Goal: Transaction & Acquisition: Purchase product/service

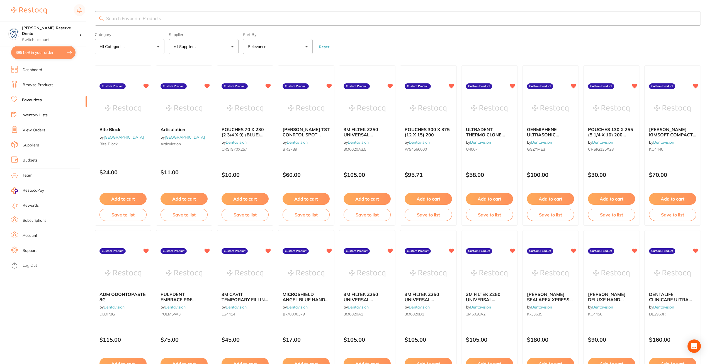
click at [35, 85] on link "Browse Products" at bounding box center [38, 85] width 31 height 6
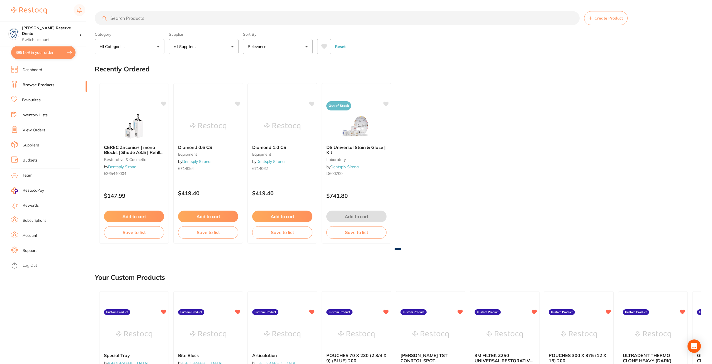
click at [211, 43] on button "All Suppliers" at bounding box center [204, 46] width 70 height 15
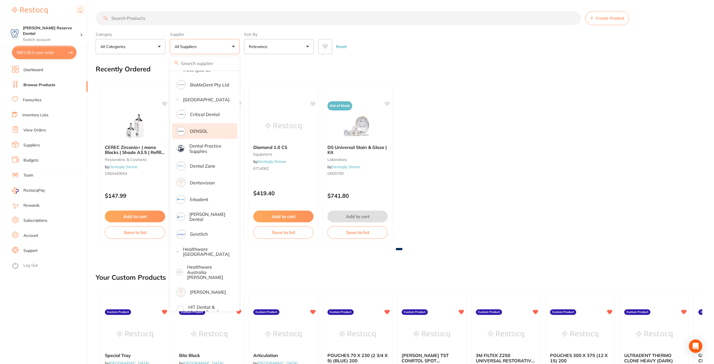
scroll to position [139, 0]
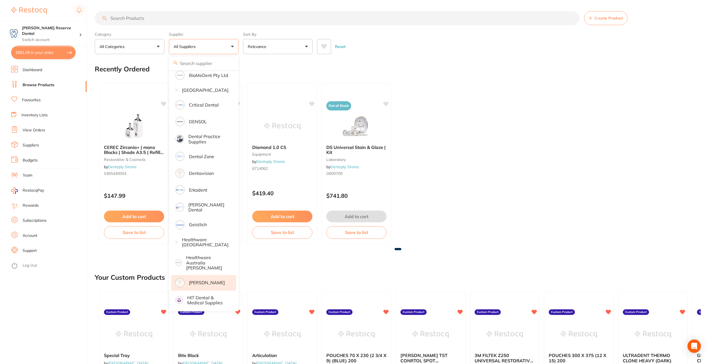
click at [207, 284] on p "[PERSON_NAME]" at bounding box center [207, 282] width 36 height 5
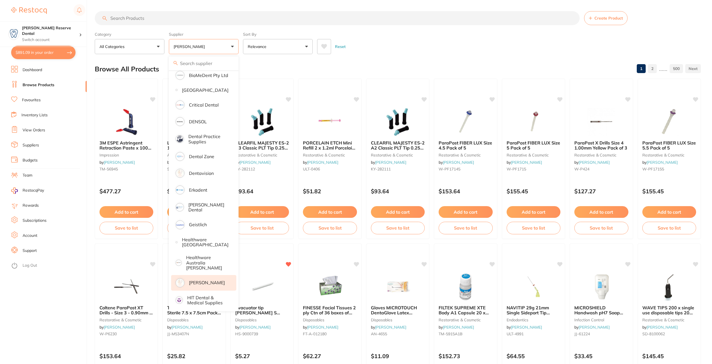
click at [180, 20] on input "search" at bounding box center [337, 18] width 485 height 14
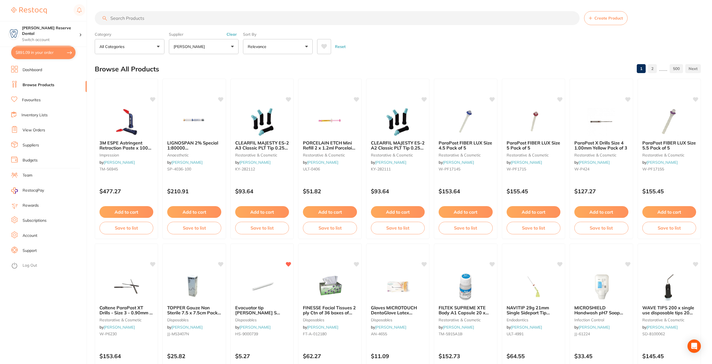
paste input "HSA-1126519"
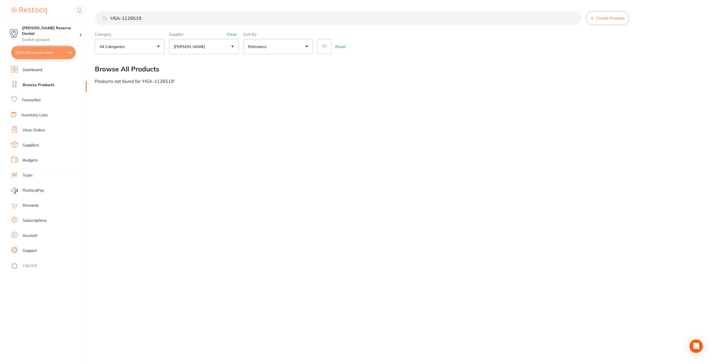
scroll to position [0, 0]
type input "HSA-1126519"
drag, startPoint x: 144, startPoint y: 18, endPoint x: 110, endPoint y: 17, distance: 33.8
click at [110, 17] on input "HSA-1126519" at bounding box center [338, 18] width 486 height 14
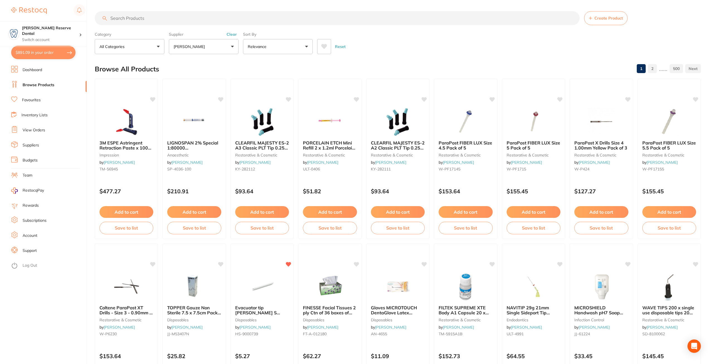
click at [42, 50] on button "$891.09 in your order" at bounding box center [43, 52] width 64 height 13
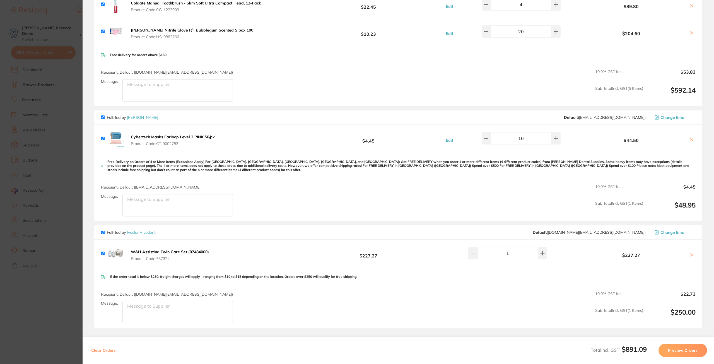
scroll to position [223, 0]
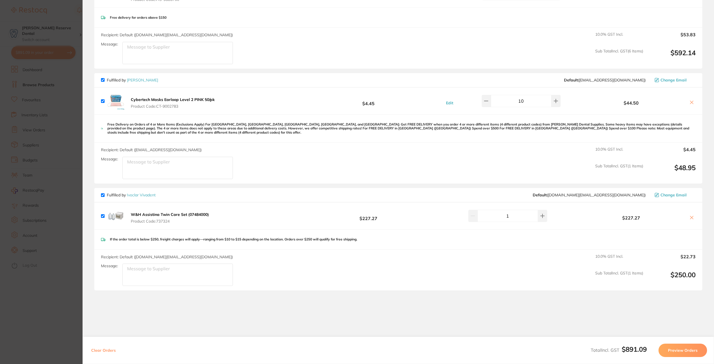
click at [693, 351] on button "Preview Orders" at bounding box center [682, 350] width 49 height 13
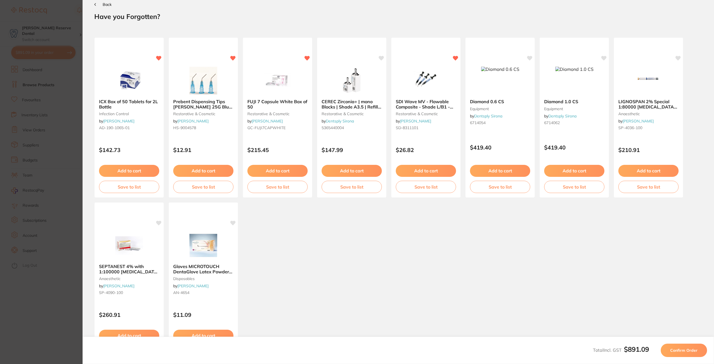
scroll to position [0, 0]
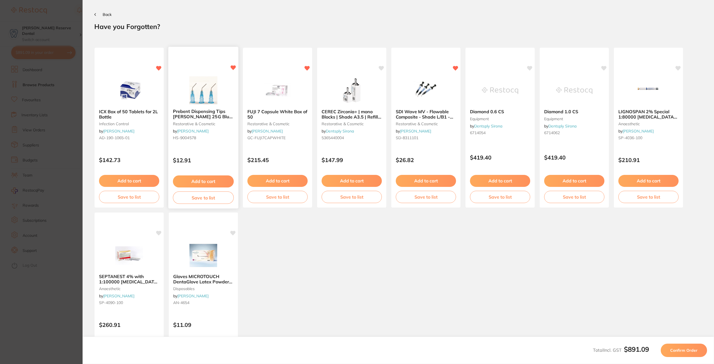
click at [206, 183] on button "Add to cart" at bounding box center [203, 181] width 61 height 12
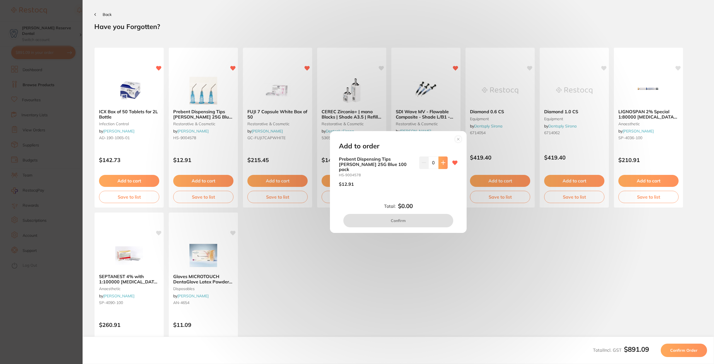
click at [441, 164] on icon at bounding box center [443, 162] width 4 height 4
type input "1"
click at [396, 221] on button "Confirm" at bounding box center [398, 220] width 110 height 13
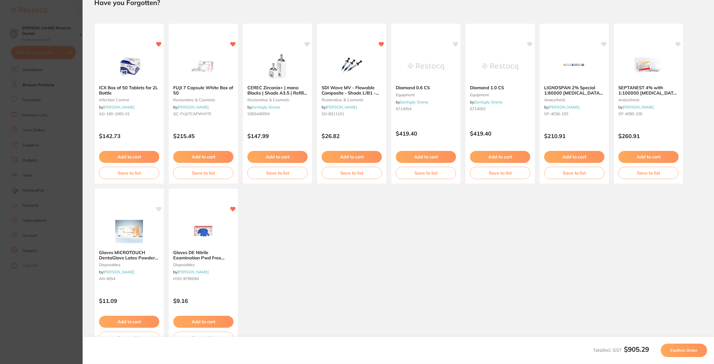
scroll to position [48, 0]
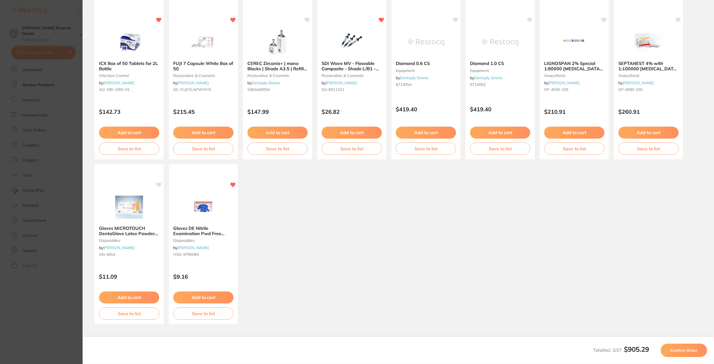
click at [684, 350] on span "Confirm Order" at bounding box center [683, 350] width 27 height 5
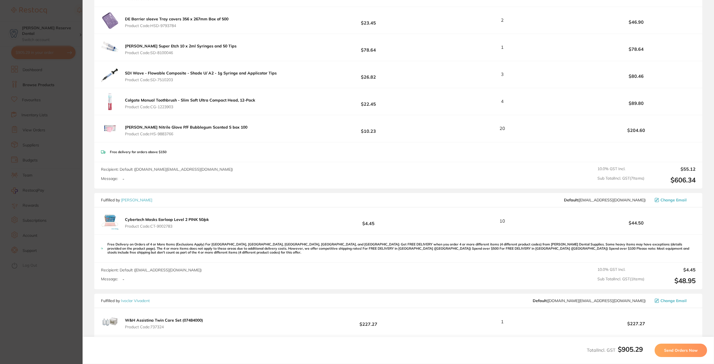
scroll to position [251, 0]
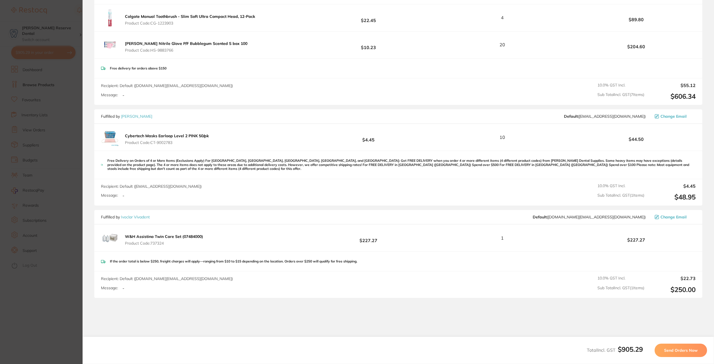
click at [688, 350] on span "Send Orders Now" at bounding box center [680, 350] width 33 height 5
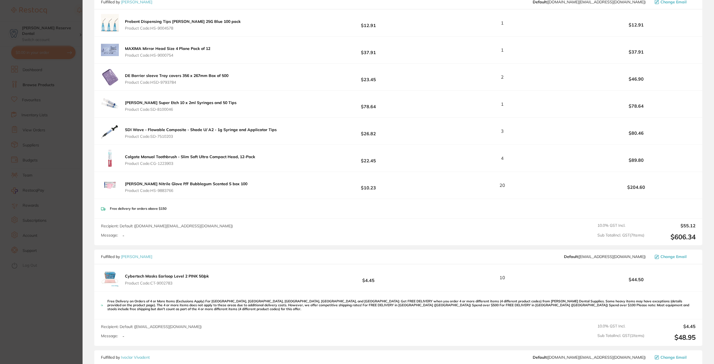
scroll to position [229, 0]
